Goal: Task Accomplishment & Management: Use online tool/utility

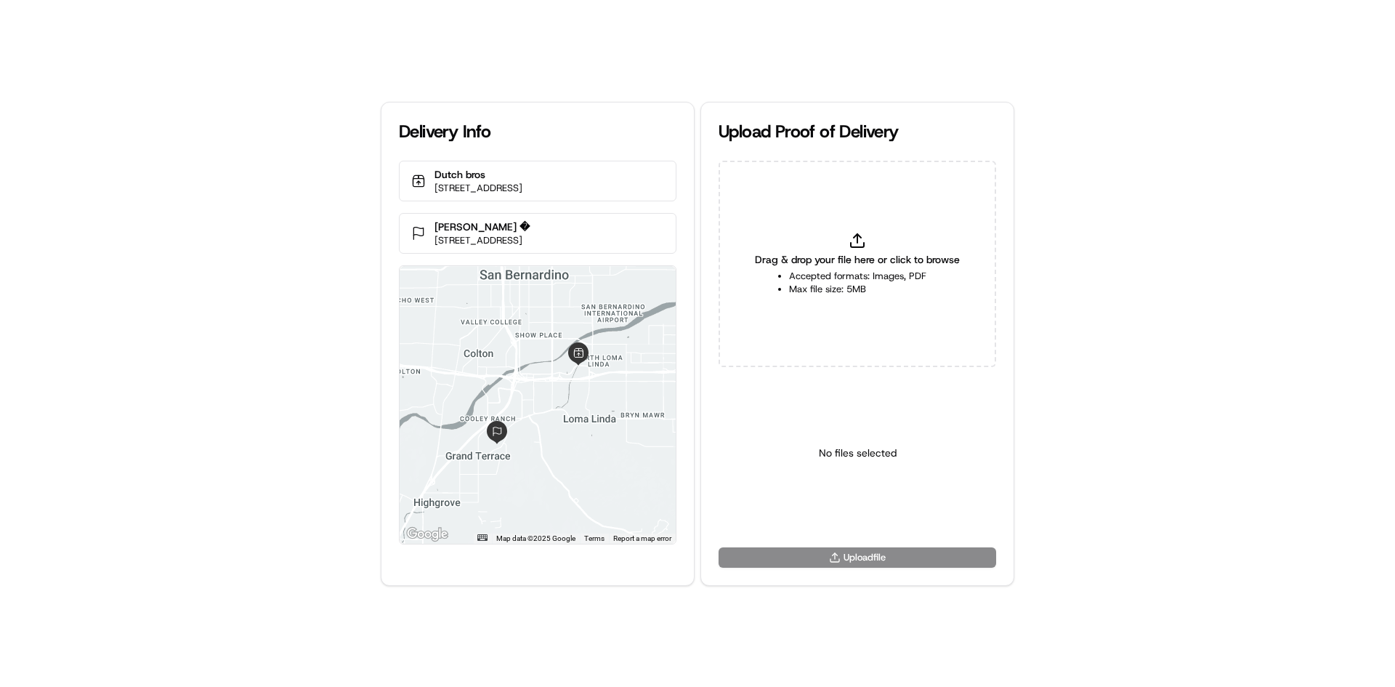
type input "C:\fakepath\HandedToCustomer (1).png"
click at [914, 389] on button at bounding box center [906, 388] width 19 height 19
click at [856, 252] on span "Drag & drop your file here or click to browse" at bounding box center [857, 259] width 205 height 15
type input "C:\fakepath\Delivered to customer's address.png"
click at [836, 508] on html "Delivery Info Dutch bros 877 E Hospitality Ln, San Bernardino, CA 92408, USA Mi…" at bounding box center [697, 343] width 1395 height 687
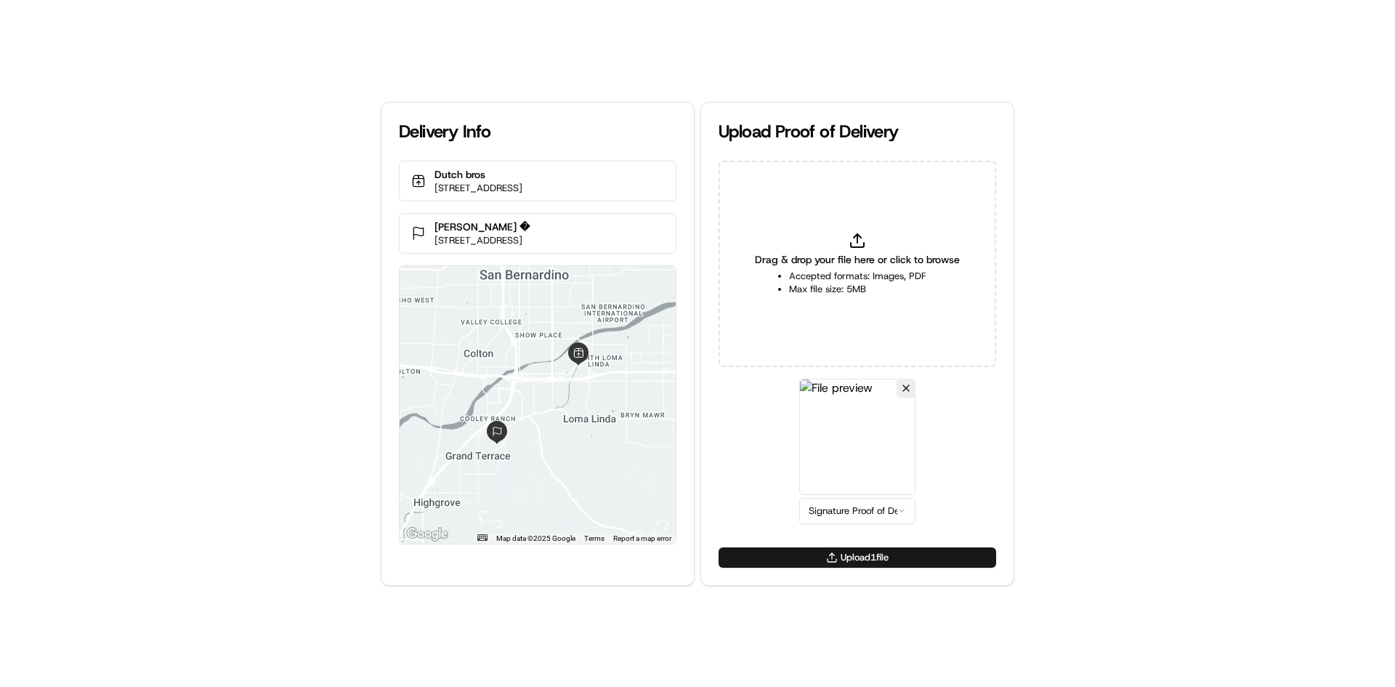
click at [850, 551] on button "Upload 1 file" at bounding box center [858, 557] width 278 height 20
